Goal: Purchase product/service

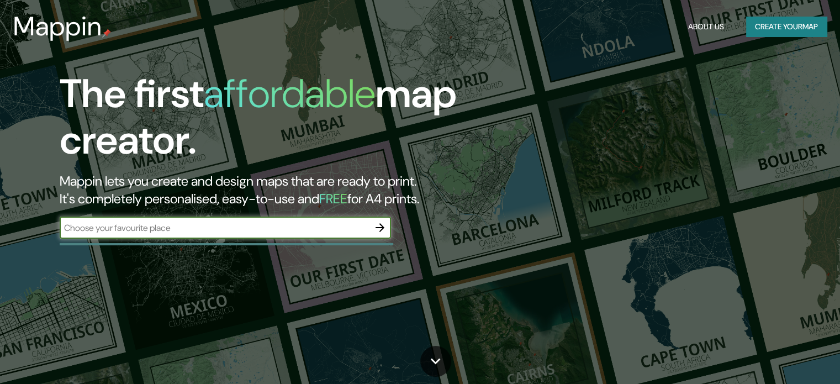
click at [325, 225] on input "text" at bounding box center [214, 227] width 309 height 13
type input "Callao"
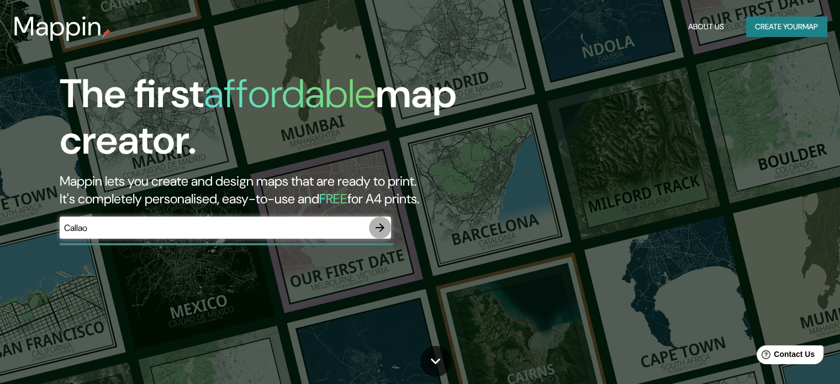
click at [378, 231] on icon "button" at bounding box center [379, 227] width 13 height 13
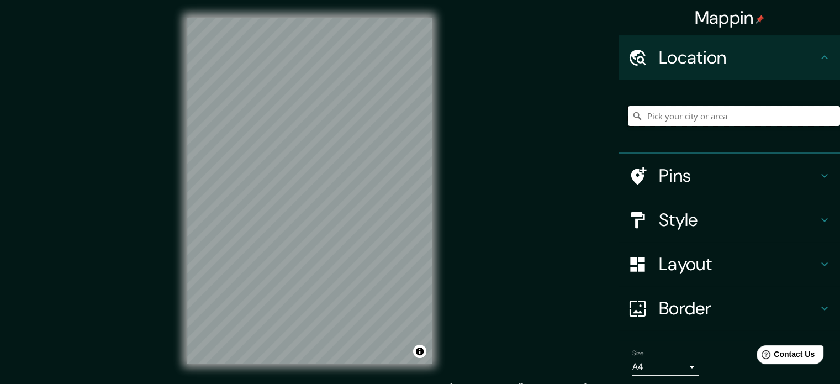
click at [667, 117] on input "Pick your city or area" at bounding box center [734, 116] width 212 height 20
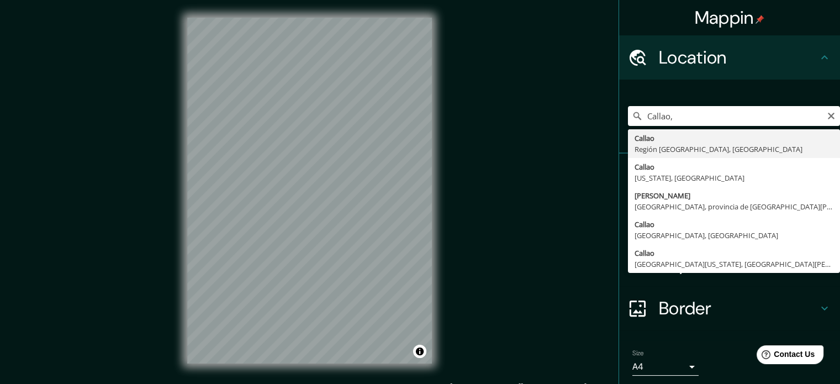
type input "[GEOGRAPHIC_DATA], [GEOGRAPHIC_DATA], [GEOGRAPHIC_DATA]"
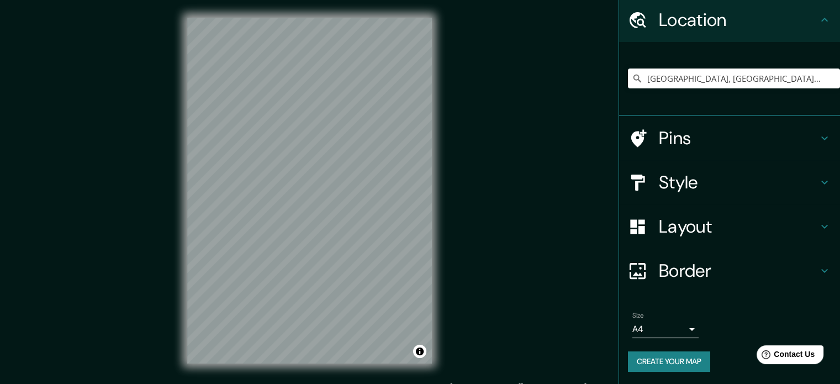
click at [724, 229] on h4 "Layout" at bounding box center [737, 226] width 159 height 22
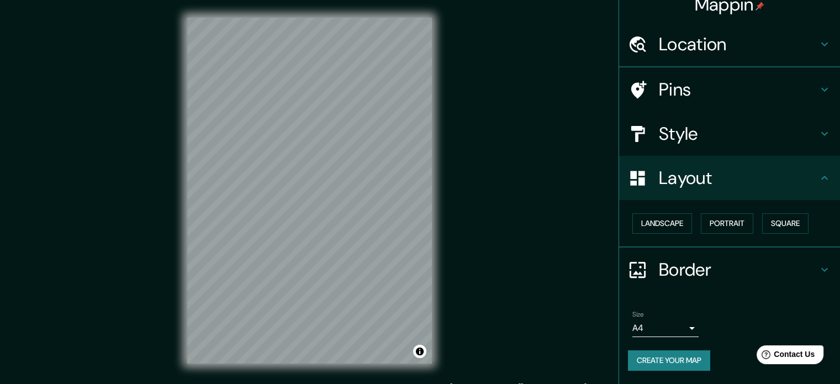
scroll to position [12, 0]
click at [718, 220] on button "Portrait" at bounding box center [726, 224] width 52 height 20
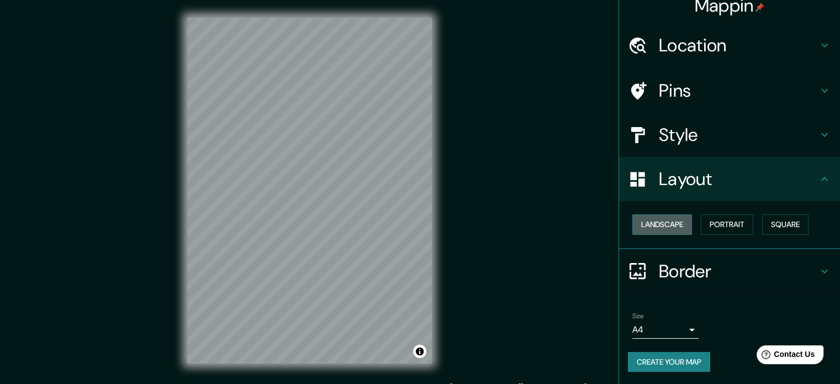
click at [668, 222] on button "Landscape" at bounding box center [662, 224] width 60 height 20
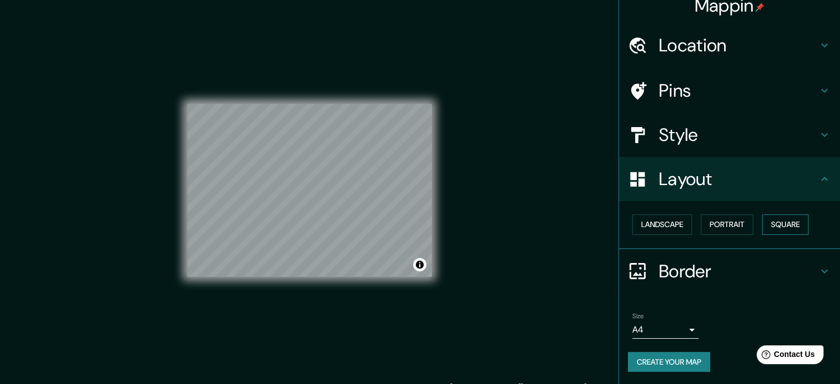
click at [790, 221] on button "Square" at bounding box center [785, 224] width 46 height 20
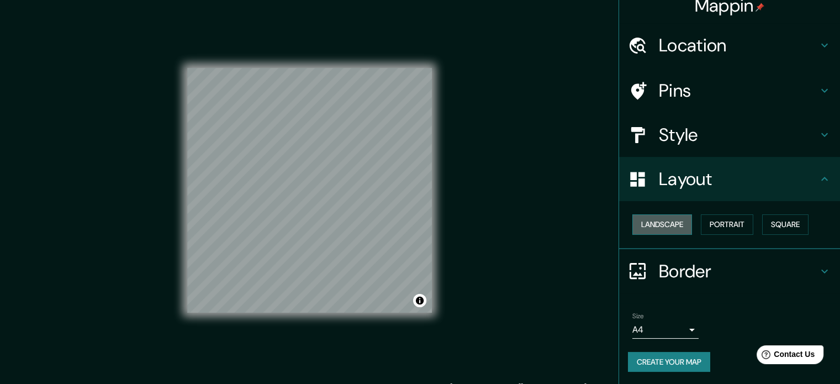
click at [654, 220] on button "Landscape" at bounding box center [662, 224] width 60 height 20
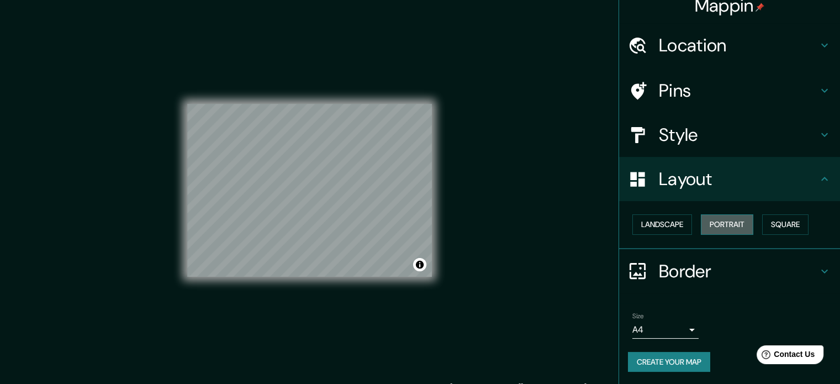
click at [733, 220] on button "Portrait" at bounding box center [726, 224] width 52 height 20
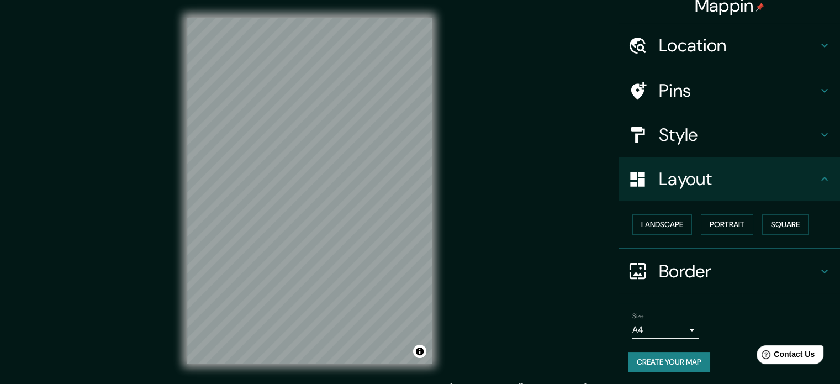
click at [671, 278] on h4 "Border" at bounding box center [737, 271] width 159 height 22
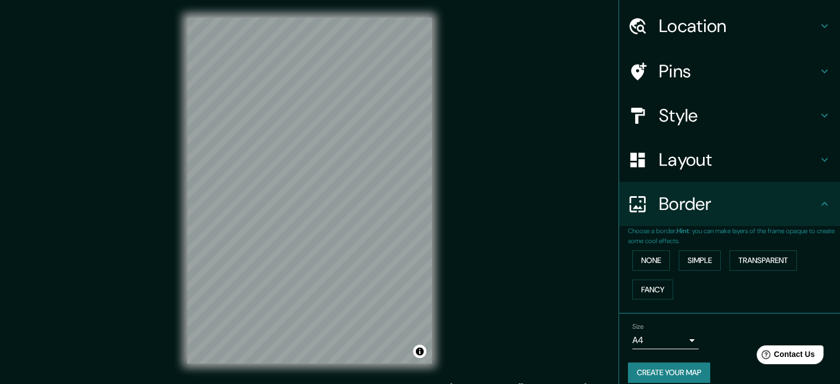
scroll to position [42, 0]
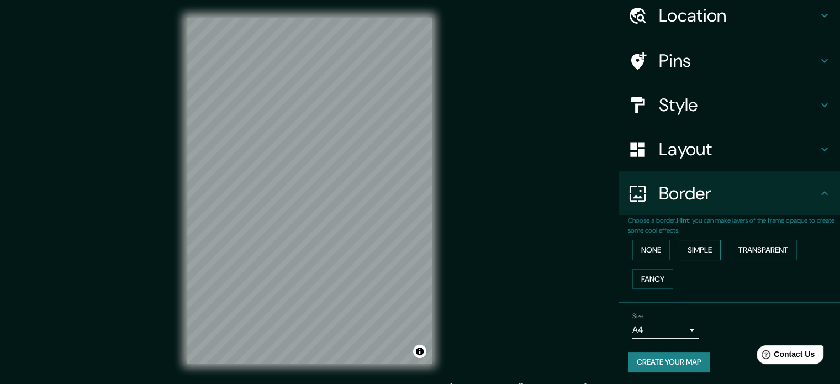
click at [691, 251] on button "Simple" at bounding box center [699, 250] width 42 height 20
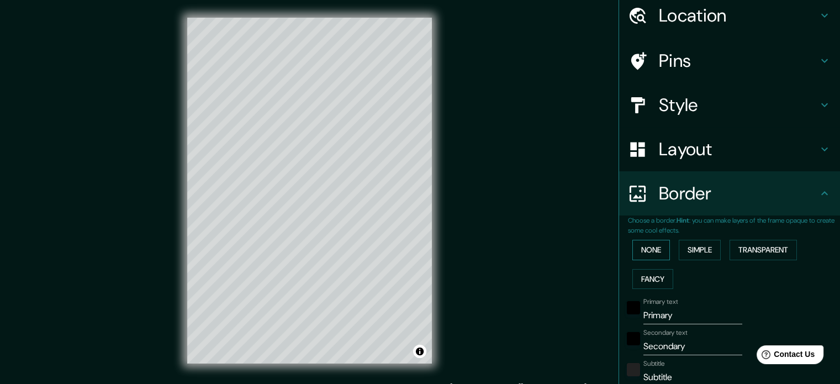
click at [650, 251] on button "None" at bounding box center [651, 250] width 38 height 20
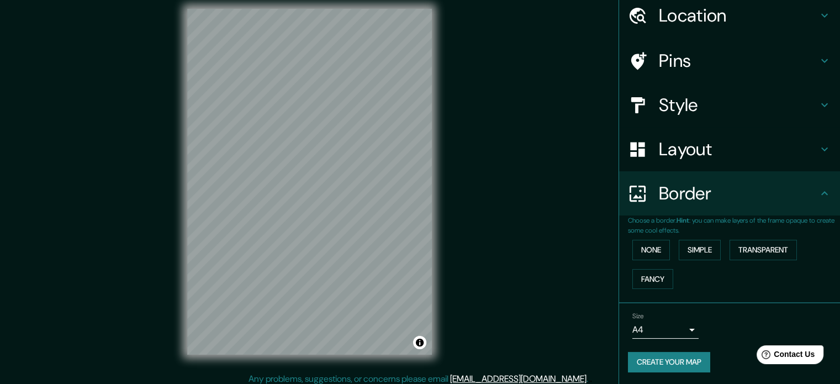
scroll to position [14, 0]
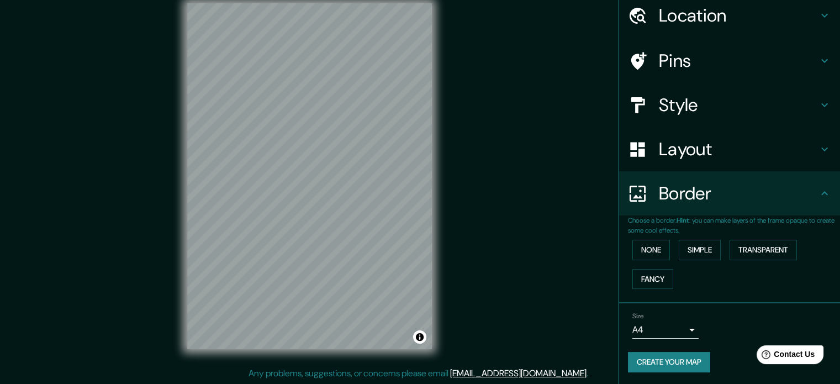
click at [657, 325] on body "Mappin Location [GEOGRAPHIC_DATA], [GEOGRAPHIC_DATA], [GEOGRAPHIC_DATA] Pins St…" at bounding box center [420, 178] width 840 height 384
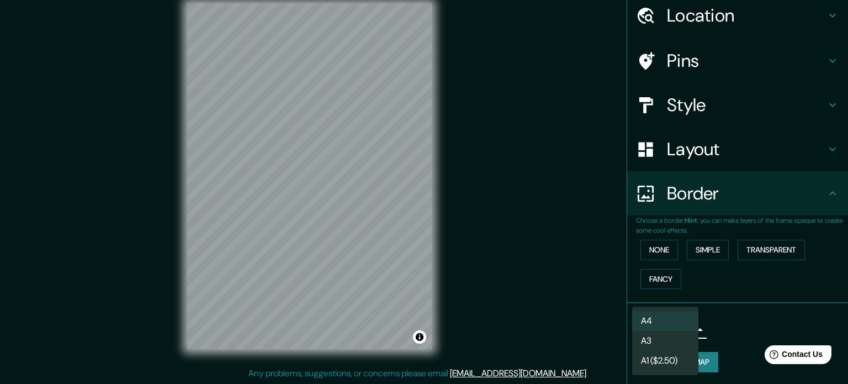
click at [666, 337] on li "A3" at bounding box center [665, 341] width 66 height 20
type input "a4"
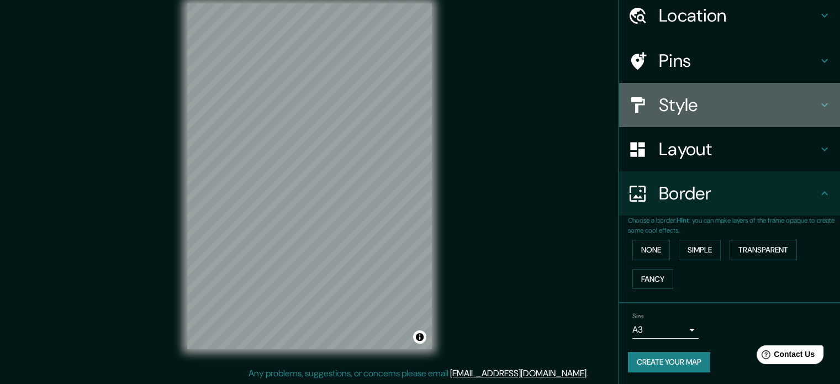
click at [703, 94] on h4 "Style" at bounding box center [737, 105] width 159 height 22
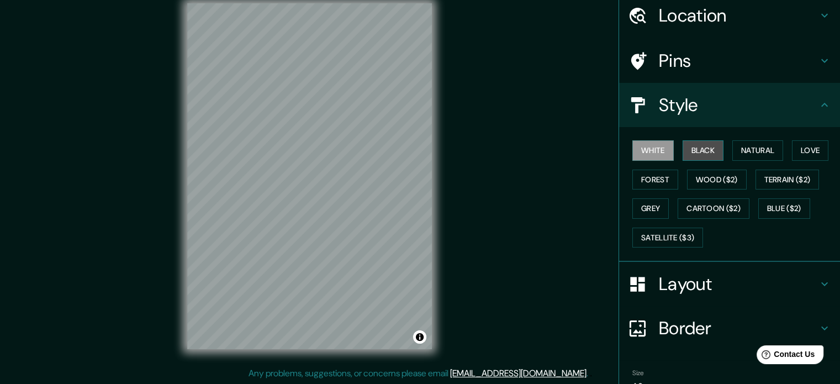
click at [695, 144] on button "Black" at bounding box center [702, 150] width 41 height 20
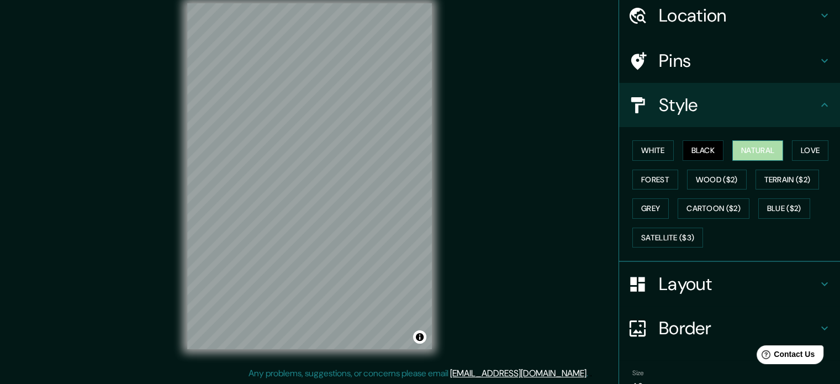
click at [748, 151] on button "Natural" at bounding box center [757, 150] width 51 height 20
click at [793, 150] on button "Love" at bounding box center [810, 150] width 36 height 20
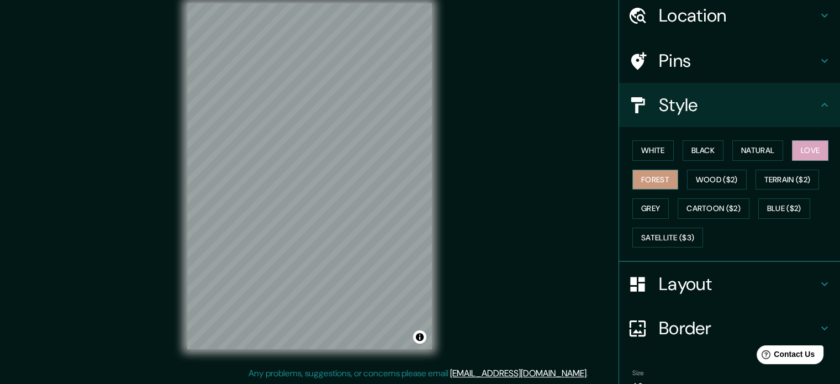
click at [649, 179] on button "Forest" at bounding box center [655, 179] width 46 height 20
click at [695, 175] on button "Wood ($2)" at bounding box center [717, 179] width 60 height 20
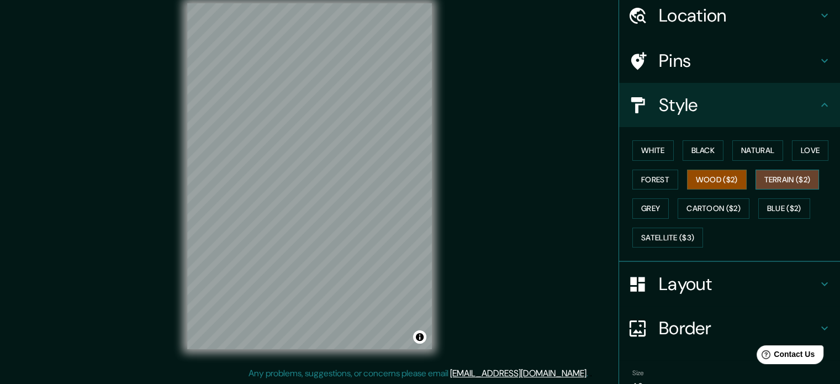
click at [784, 179] on button "Terrain ($2)" at bounding box center [787, 179] width 64 height 20
click at [651, 205] on button "Grey" at bounding box center [650, 208] width 36 height 20
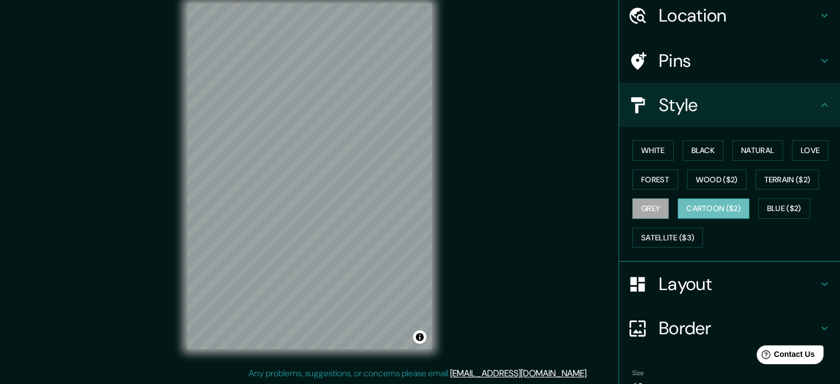
click at [721, 207] on button "Cartoon ($2)" at bounding box center [713, 208] width 72 height 20
click at [777, 205] on button "Blue ($2)" at bounding box center [784, 208] width 52 height 20
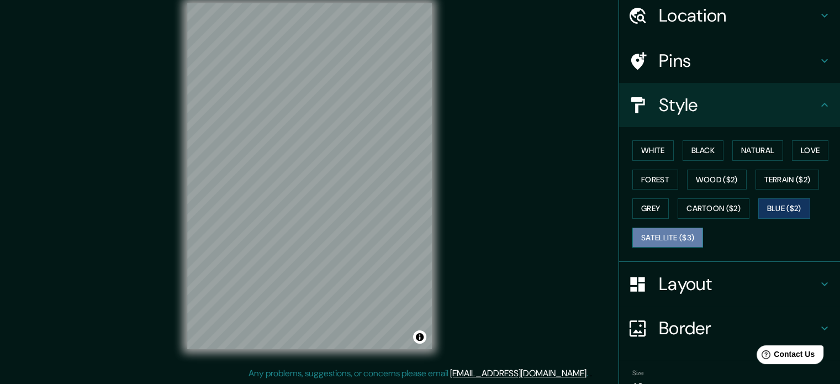
click at [660, 233] on button "Satellite ($3)" at bounding box center [667, 237] width 71 height 20
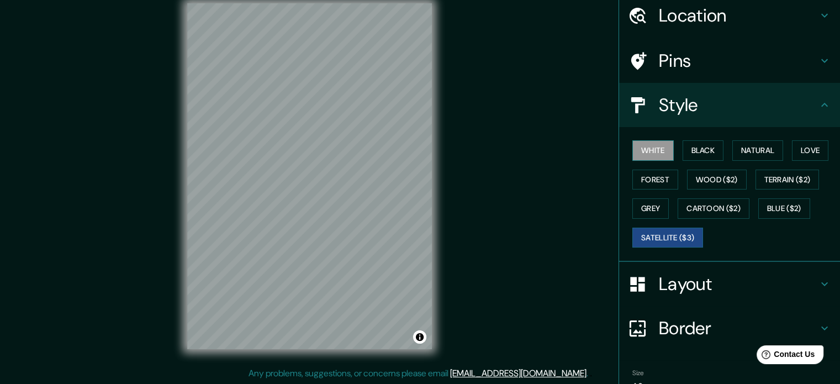
click at [658, 147] on button "White" at bounding box center [652, 150] width 41 height 20
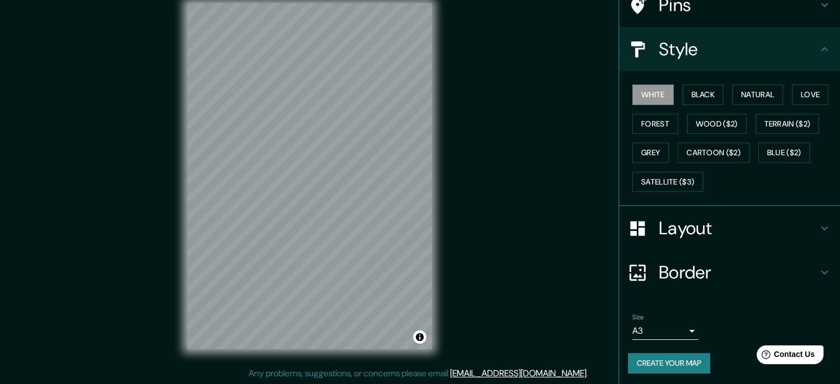
scroll to position [98, 0]
click at [676, 360] on button "Create your map" at bounding box center [669, 362] width 82 height 20
click at [695, 367] on button "Create your map" at bounding box center [669, 362] width 82 height 20
click at [660, 349] on div "Size A3 a4 Create your map" at bounding box center [729, 344] width 203 height 73
click at [660, 352] on button "Create your map" at bounding box center [669, 362] width 82 height 20
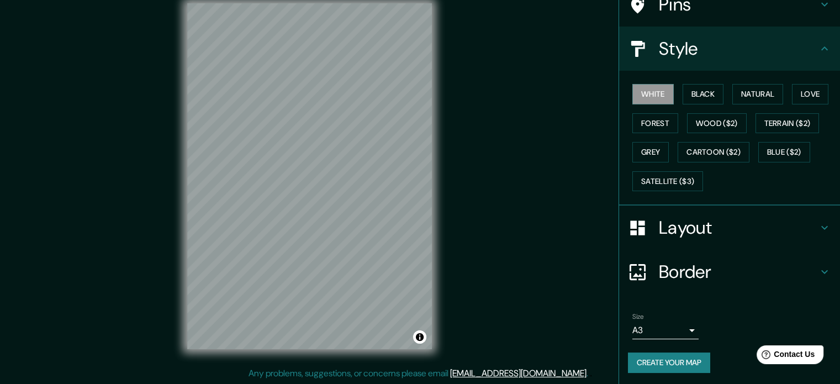
click at [676, 359] on button "Create your map" at bounding box center [669, 362] width 82 height 20
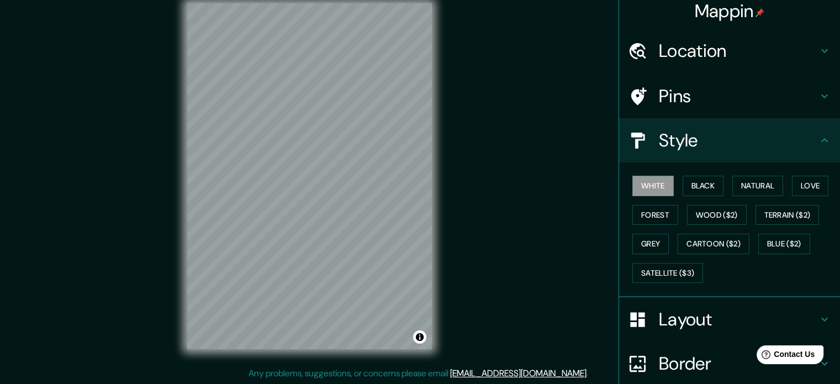
scroll to position [0, 0]
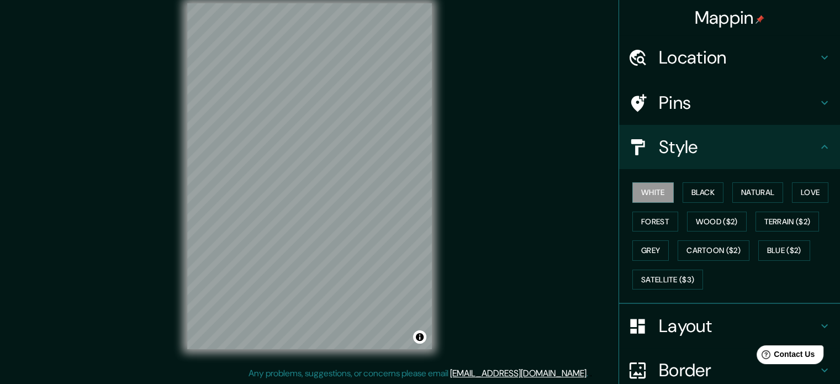
click at [688, 90] on div "Pins" at bounding box center [729, 103] width 221 height 44
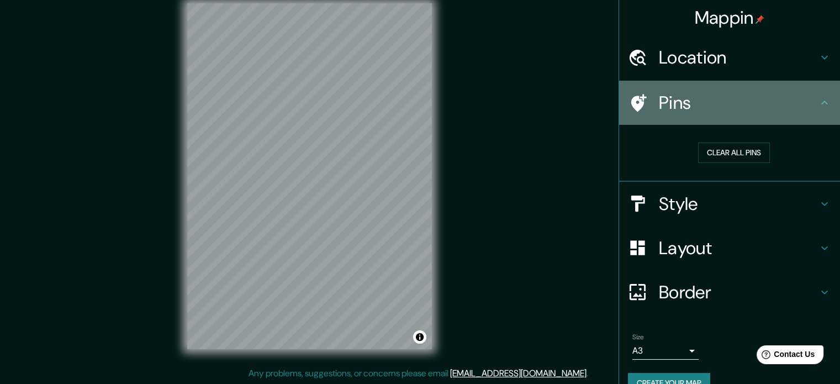
click at [688, 90] on div "Pins" at bounding box center [729, 103] width 221 height 44
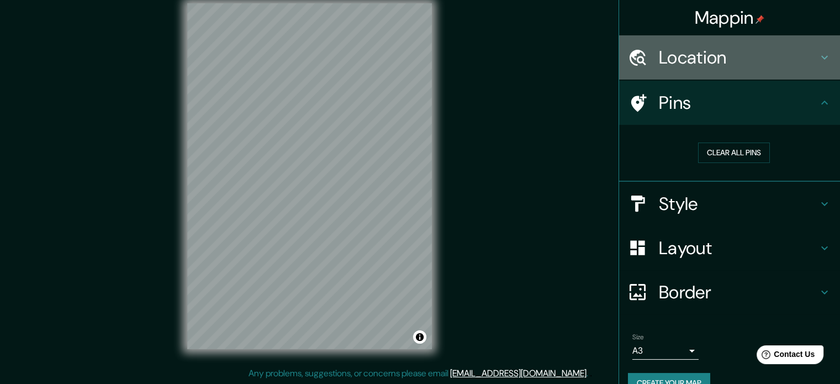
click at [692, 61] on h4 "Location" at bounding box center [737, 57] width 159 height 22
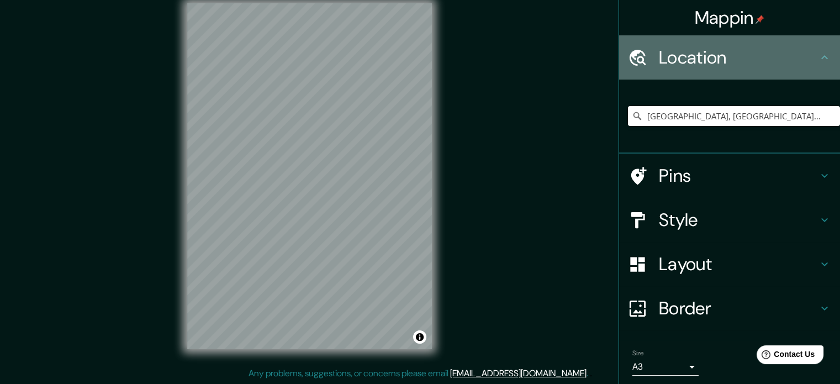
click at [692, 61] on h4 "Location" at bounding box center [737, 57] width 159 height 22
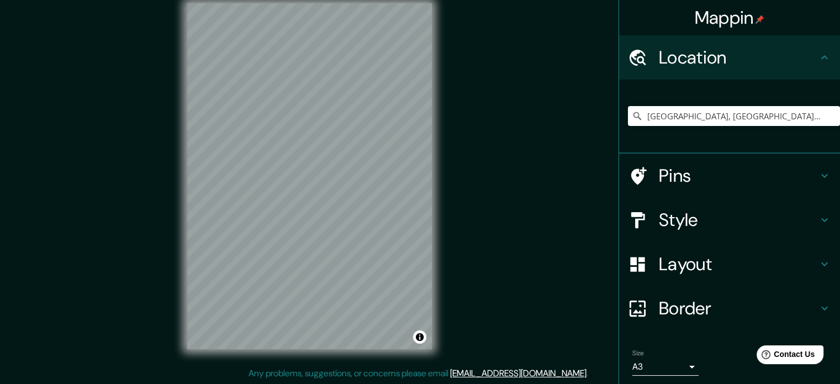
scroll to position [38, 0]
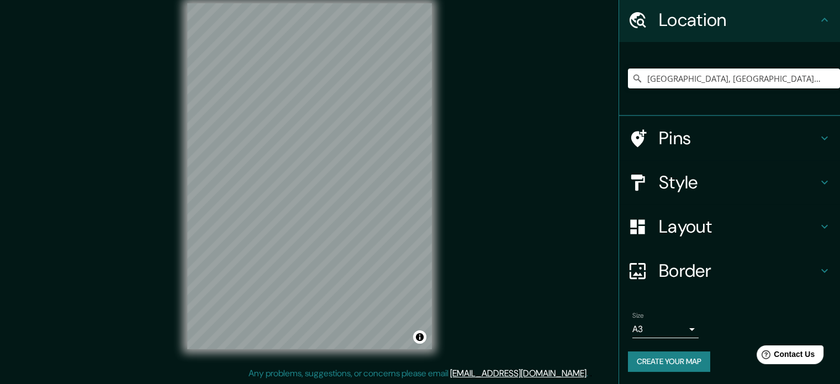
click at [654, 359] on button "Create your map" at bounding box center [669, 361] width 82 height 20
click at [660, 357] on button "Create your map" at bounding box center [669, 361] width 82 height 20
click at [647, 352] on button "Create your map" at bounding box center [669, 361] width 82 height 20
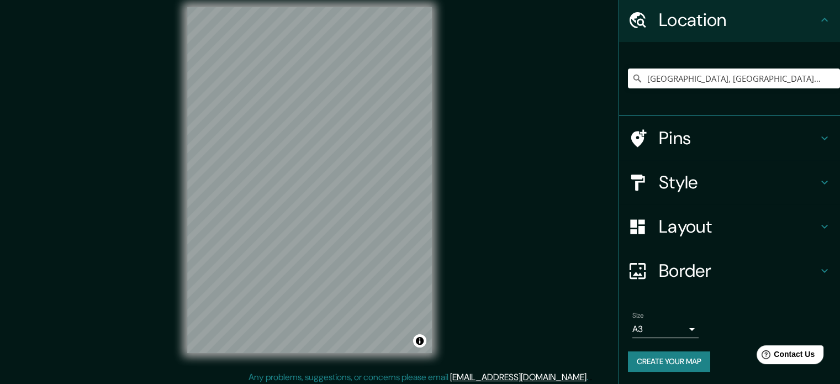
scroll to position [9, 0]
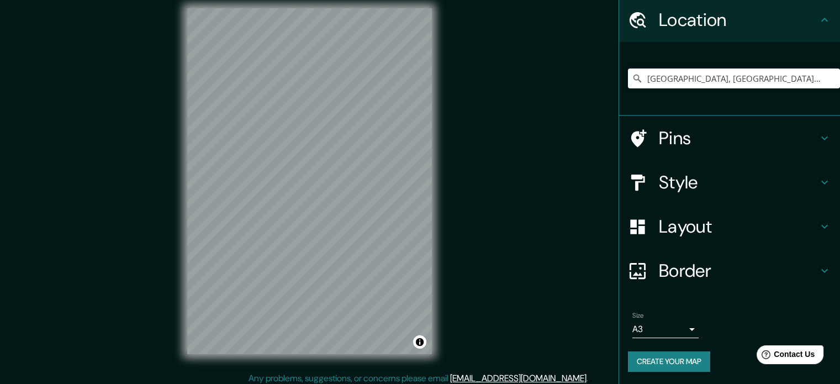
click at [646, 358] on button "Create your map" at bounding box center [669, 361] width 82 height 20
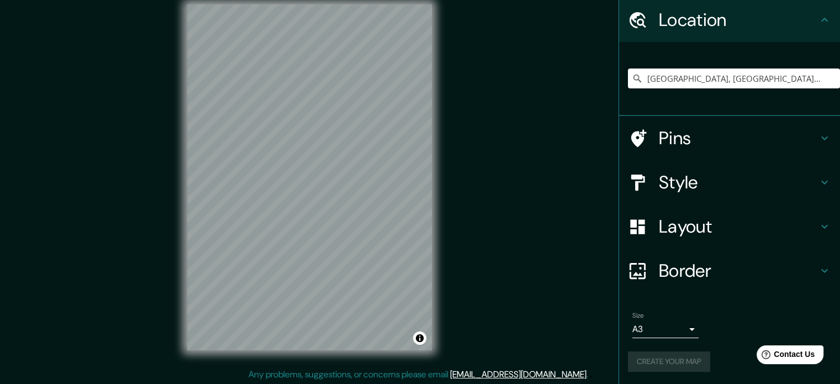
scroll to position [14, 0]
click at [693, 358] on div "Create your map" at bounding box center [729, 361] width 203 height 20
click at [658, 362] on div "Create your map" at bounding box center [729, 361] width 203 height 20
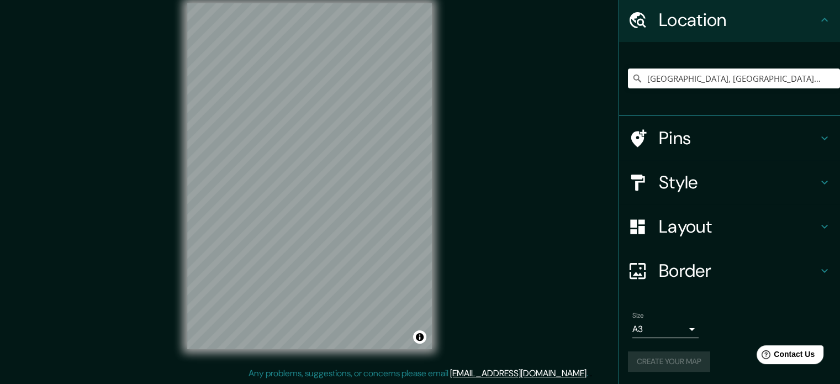
click at [658, 362] on div "Create your map" at bounding box center [729, 361] width 203 height 20
click at [658, 360] on button "Create your map" at bounding box center [669, 361] width 82 height 20
click at [682, 364] on button "Create your map" at bounding box center [669, 361] width 82 height 20
